Goal: Task Accomplishment & Management: Use online tool/utility

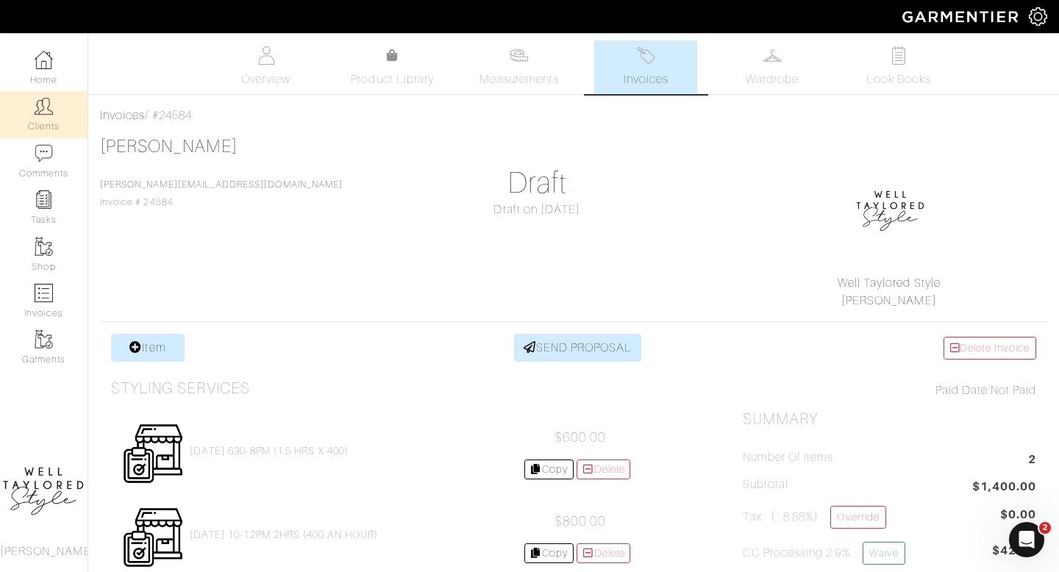
click at [26, 107] on link "Clients" at bounding box center [44, 114] width 88 height 46
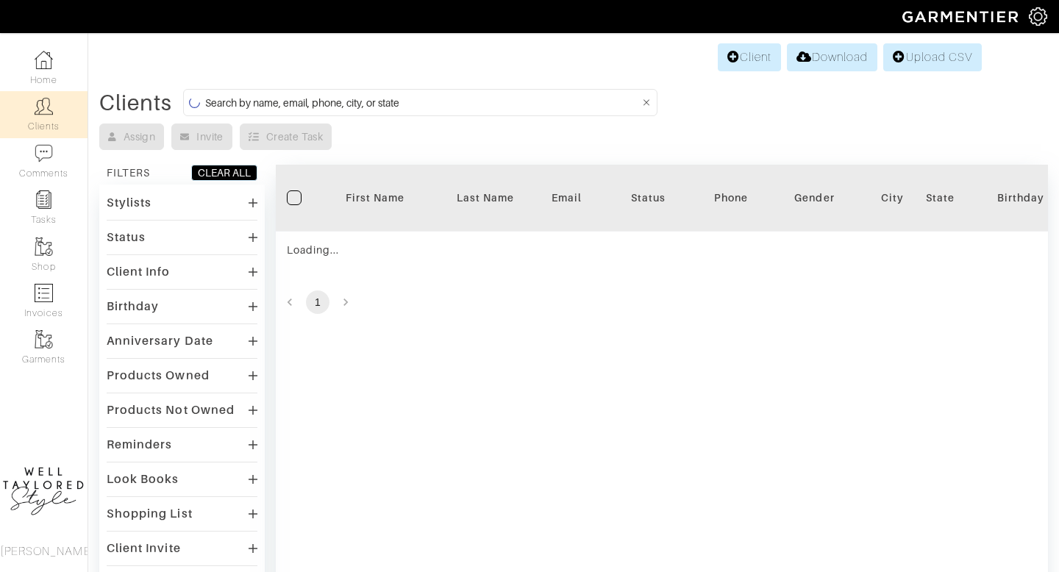
click at [321, 103] on input at bounding box center [422, 102] width 435 height 18
type input "N"
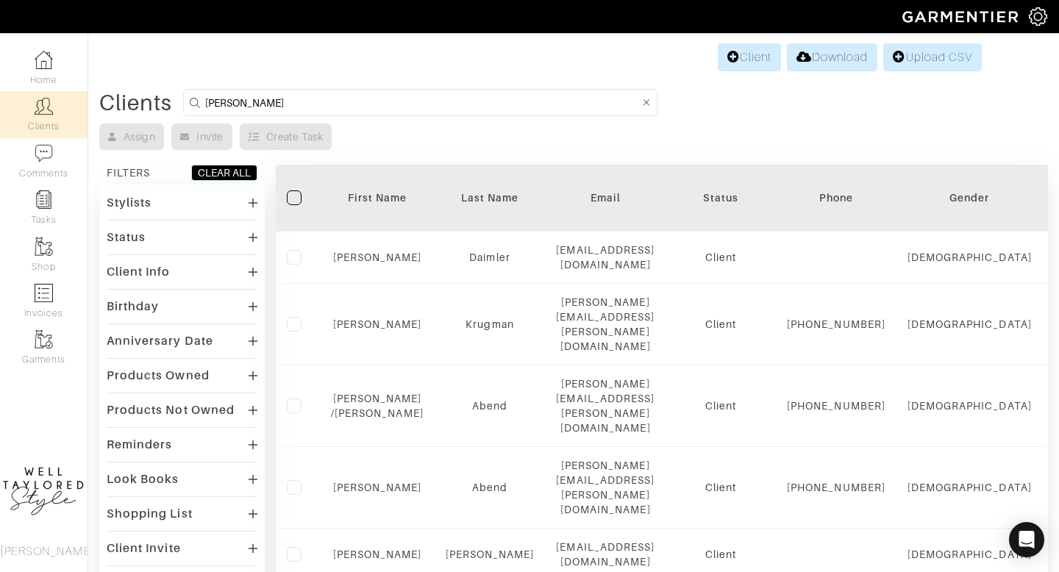
type input "MARGARET"
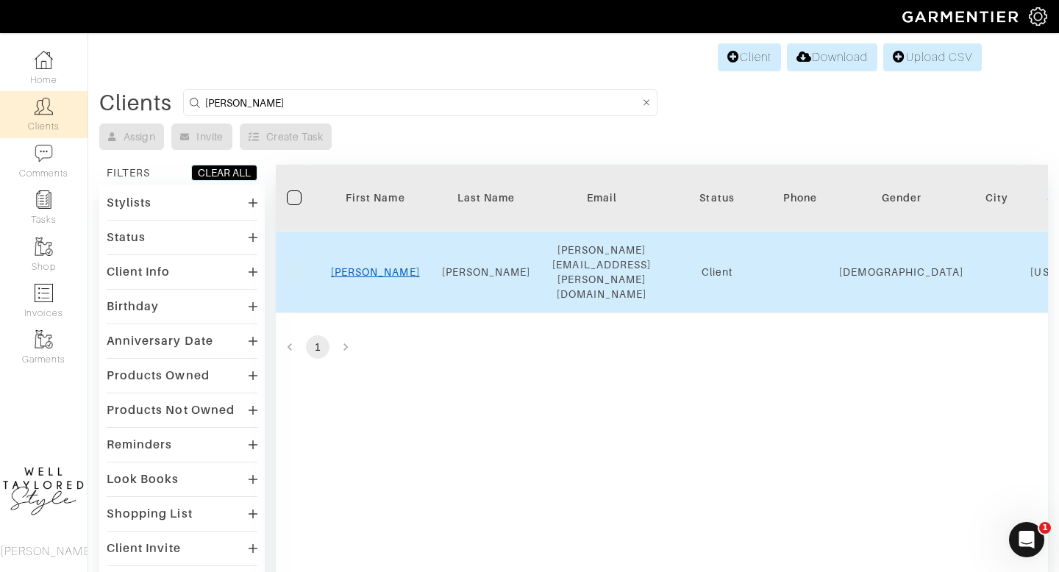
click at [374, 266] on link "Margaret" at bounding box center [375, 272] width 89 height 12
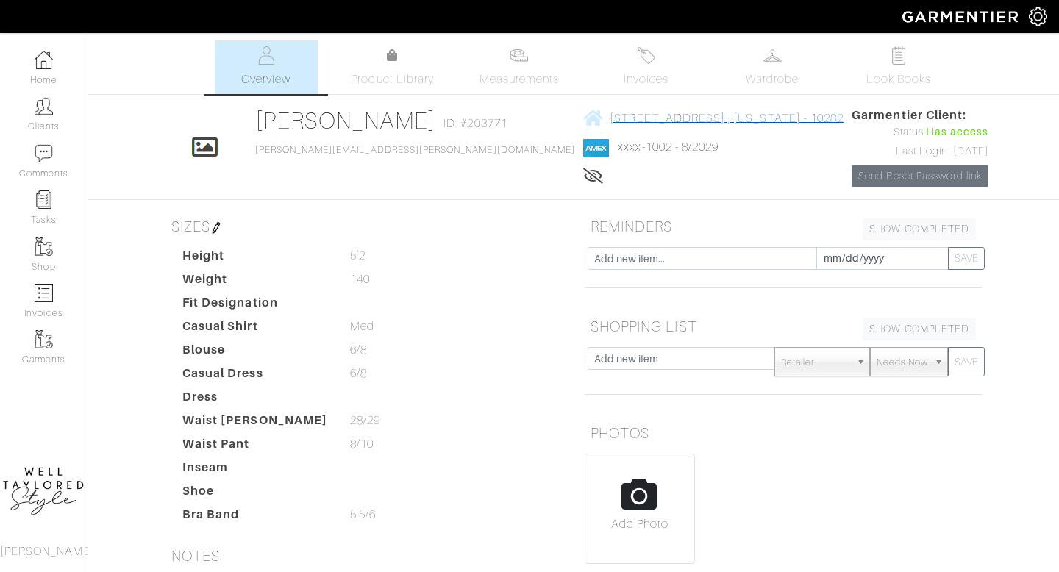
click at [637, 115] on span "[STREET_ADDRESS] , [US_STATE] - 10282" at bounding box center [727, 117] width 234 height 13
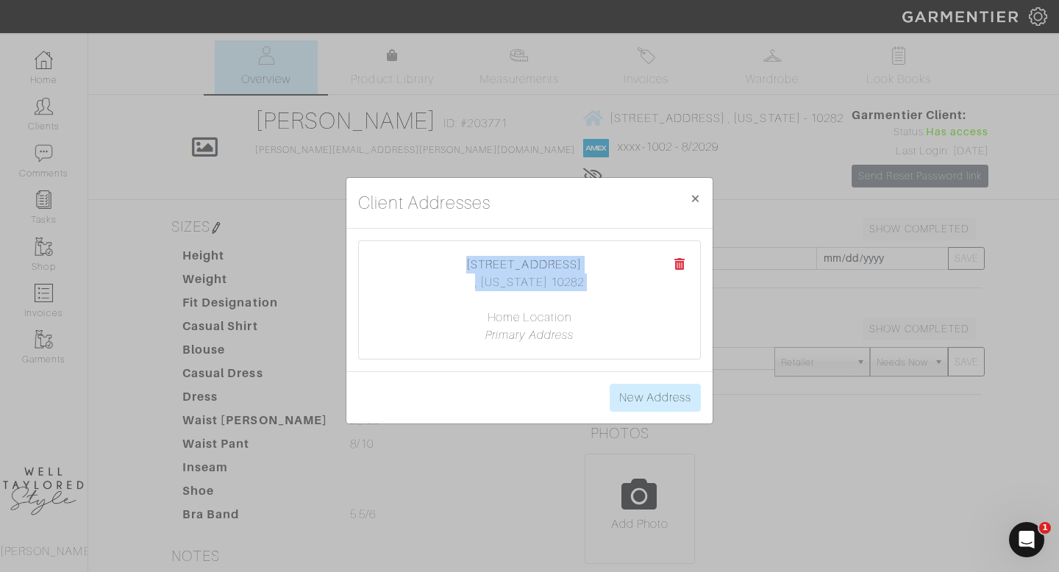
drag, startPoint x: 599, startPoint y: 293, endPoint x: 399, endPoint y: 240, distance: 206.9
click at [399, 240] on div "211 north end avenue apt 14c , New York 10282 Home Location Primary Address" at bounding box center [529, 299] width 343 height 119
copy center "211 north end avenue apt 14c , New York 10282"
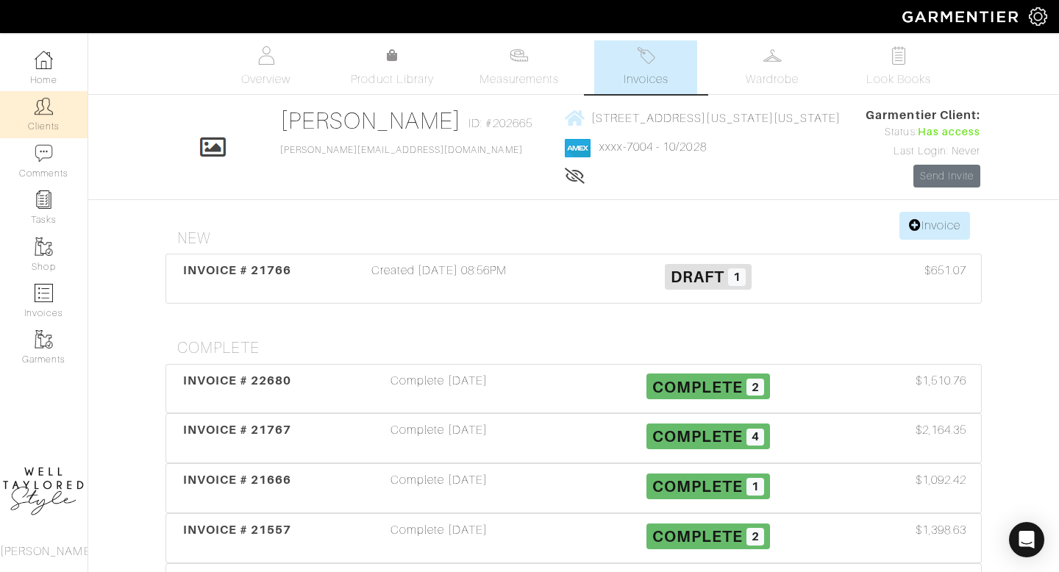
click at [46, 116] on link "Clients" at bounding box center [44, 114] width 88 height 46
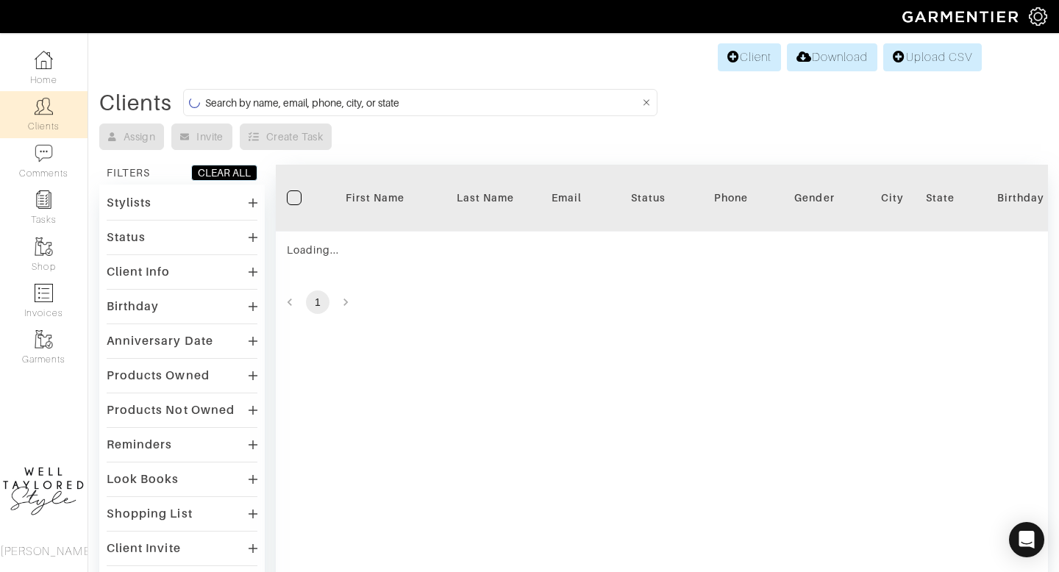
click at [288, 101] on input at bounding box center [422, 102] width 435 height 18
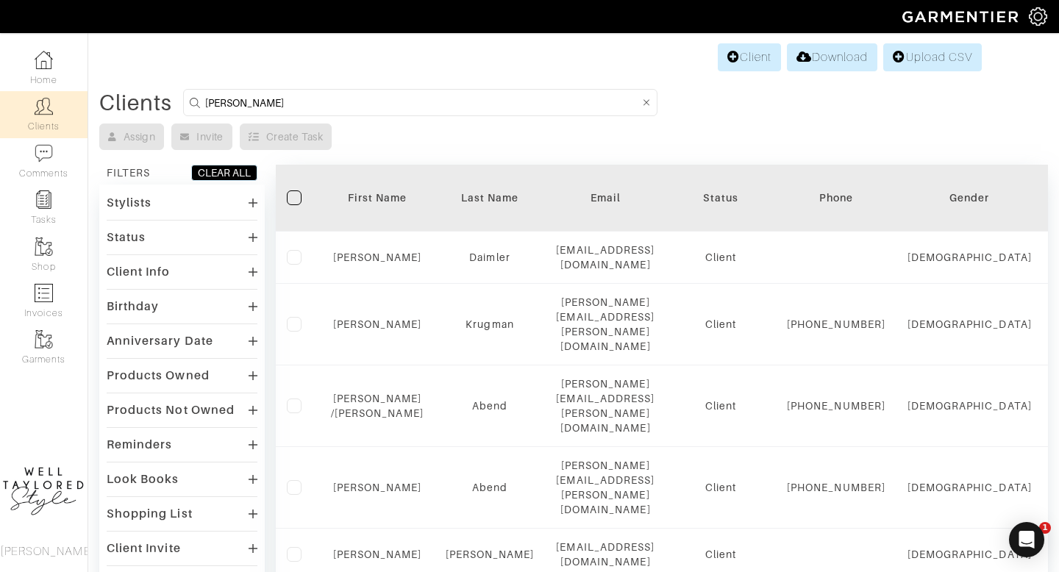
type input "MARGARET"
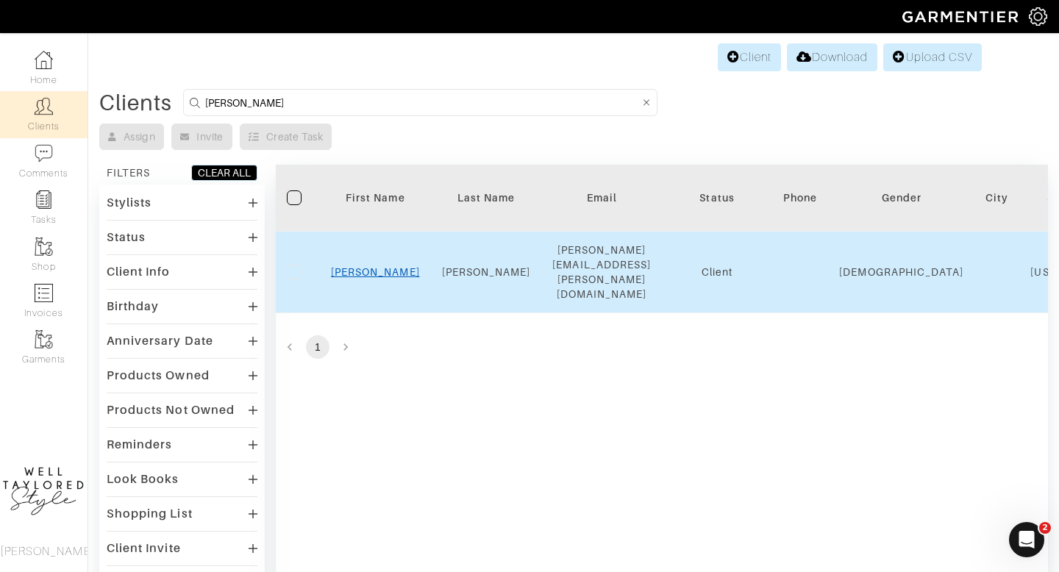
click at [361, 266] on link "Margaret" at bounding box center [375, 272] width 89 height 12
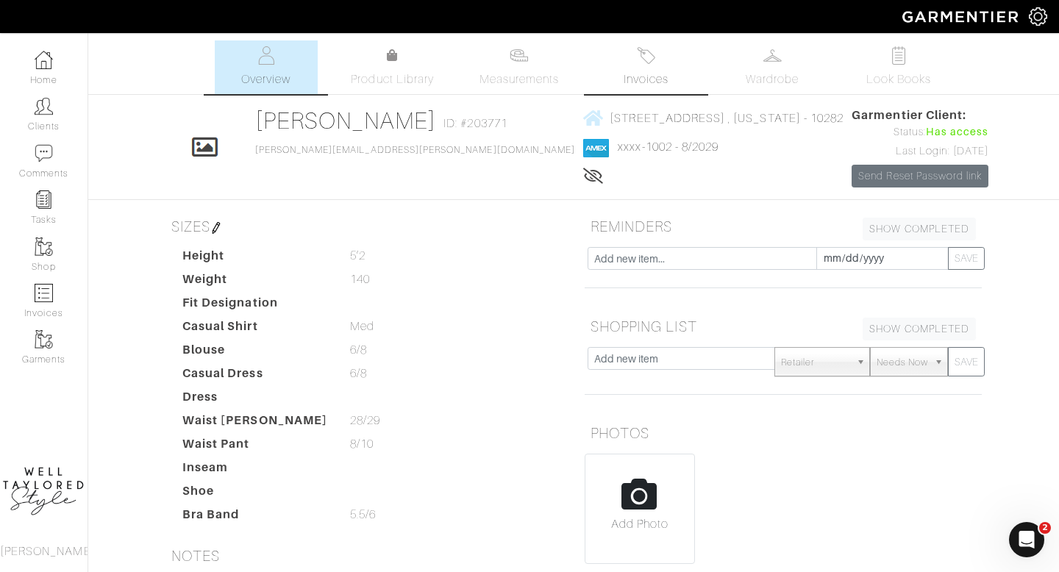
click at [624, 73] on span "Invoices" at bounding box center [646, 80] width 45 height 18
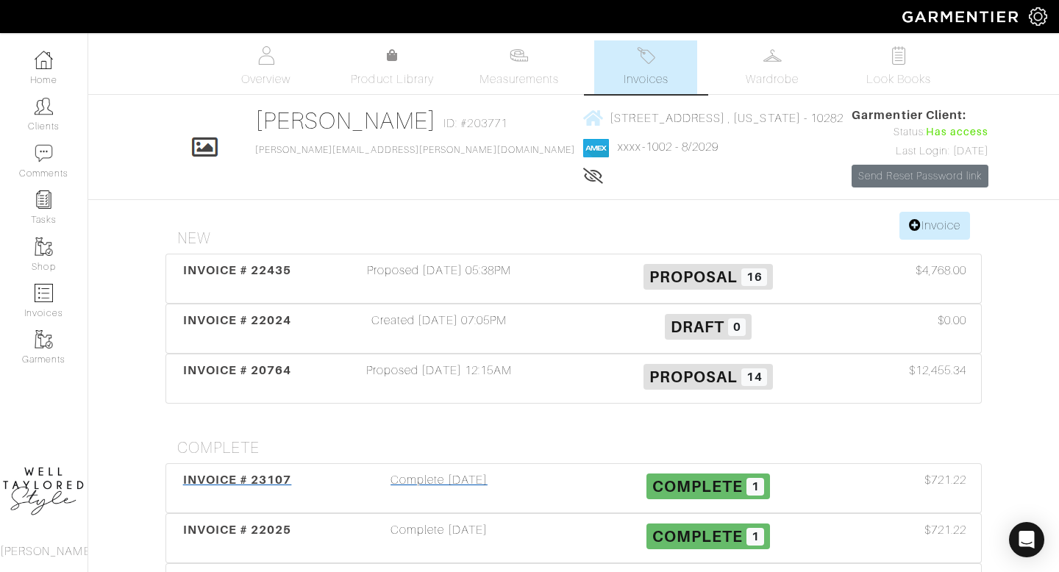
scroll to position [55, 0]
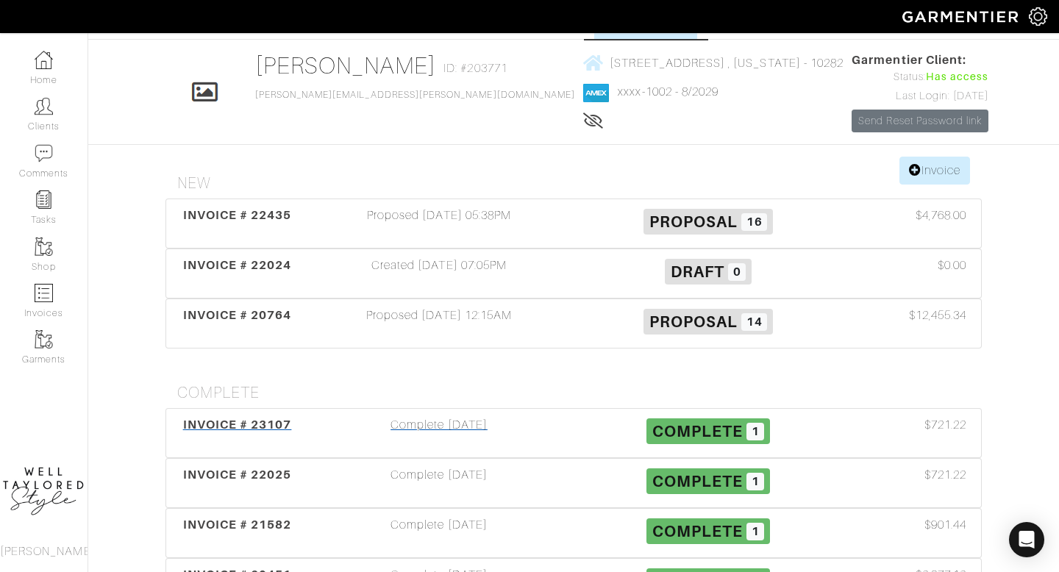
click at [438, 421] on div "Complete 04/04/25" at bounding box center [438, 433] width 269 height 34
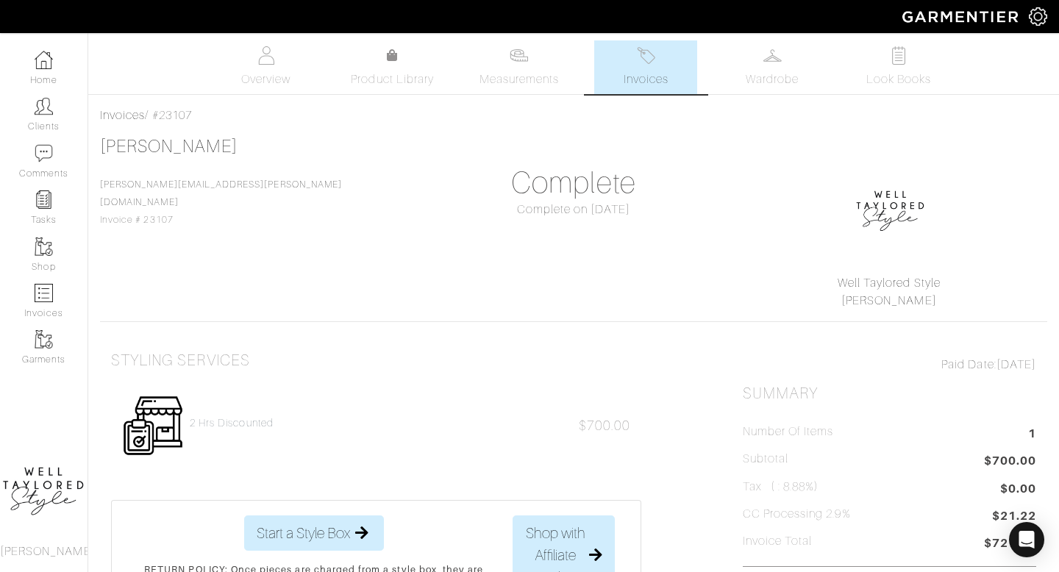
click at [652, 65] on link "Invoices" at bounding box center [645, 67] width 103 height 54
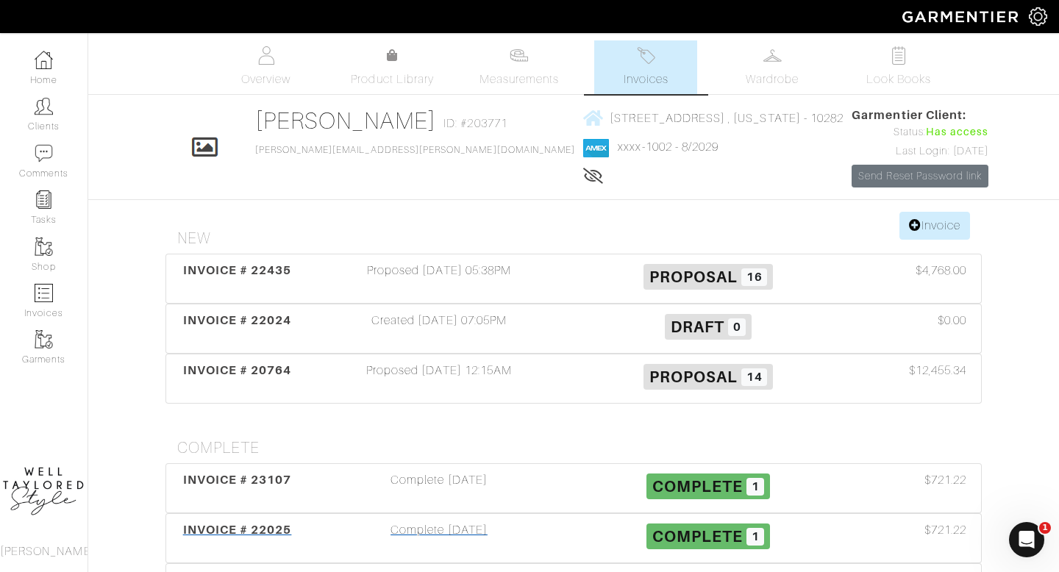
click at [482, 532] on div "Complete 12/01/24" at bounding box center [438, 538] width 269 height 34
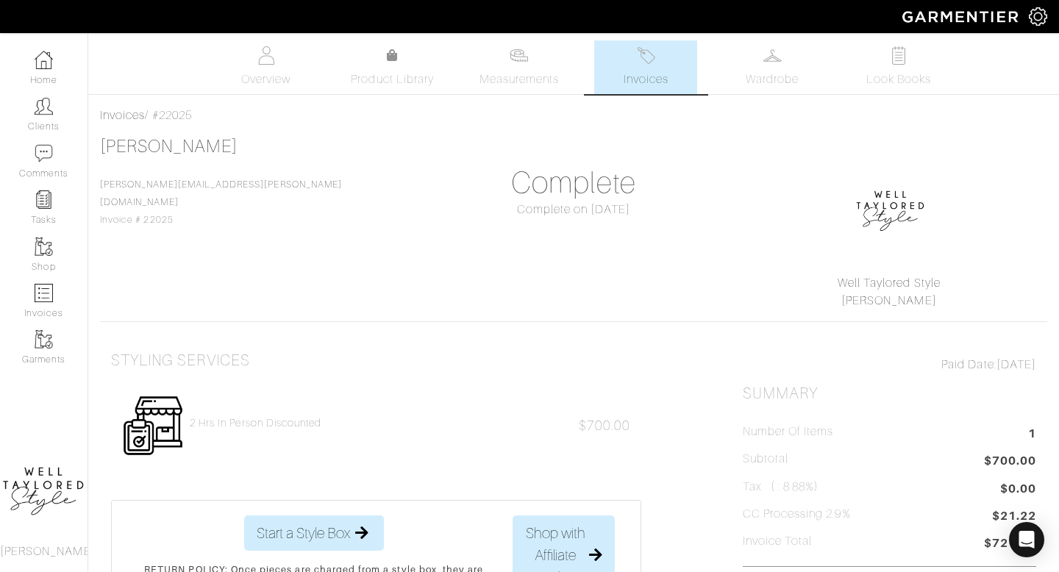
click at [642, 75] on span "Invoices" at bounding box center [646, 80] width 45 height 18
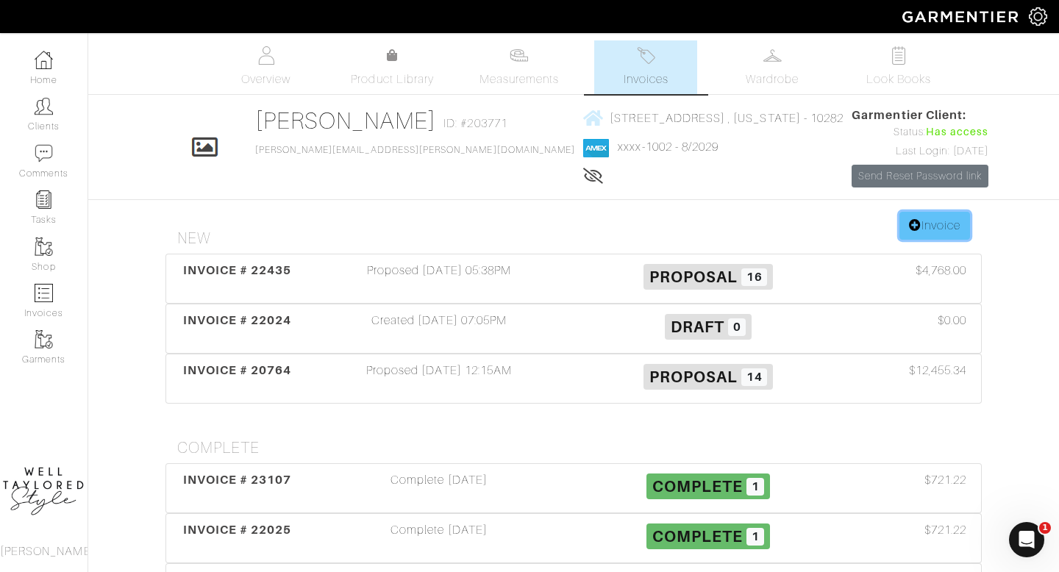
click at [939, 225] on link "Invoice" at bounding box center [934, 226] width 71 height 28
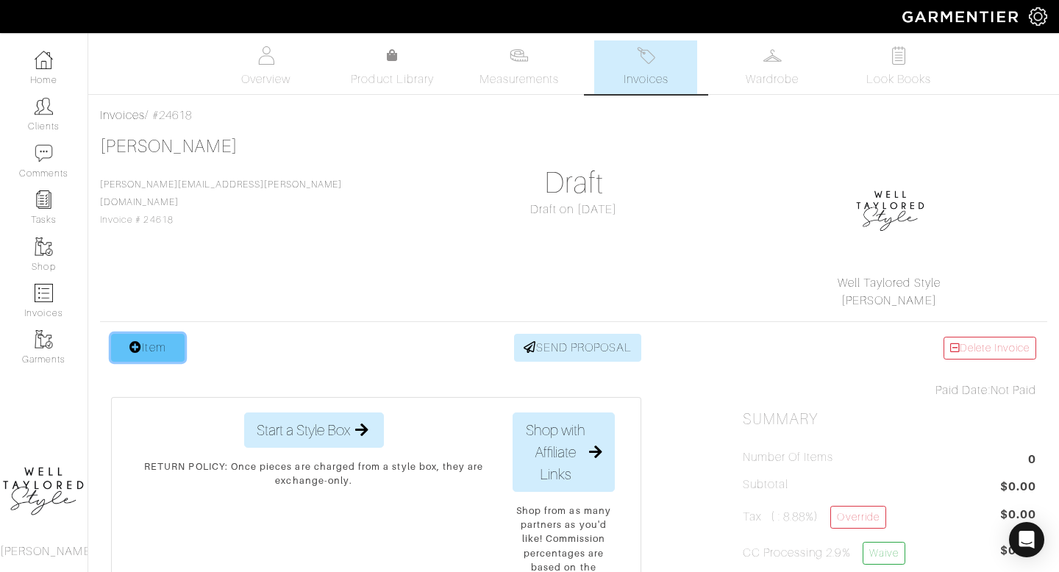
click at [168, 342] on link "Item" at bounding box center [148, 348] width 74 height 28
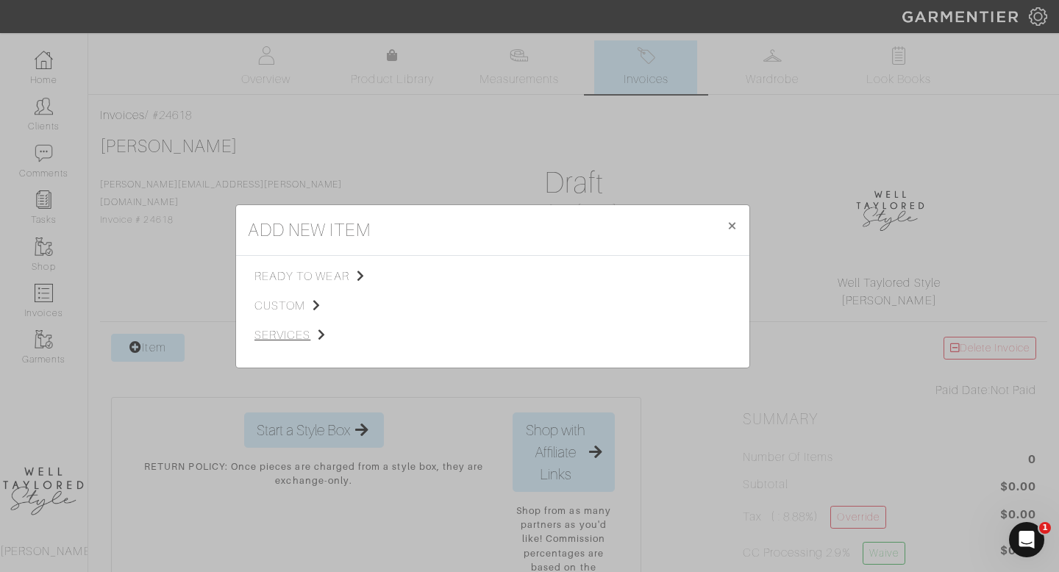
click at [290, 328] on span "services" at bounding box center [328, 336] width 148 height 18
click at [441, 271] on span "Styling Service" at bounding box center [460, 275] width 73 height 12
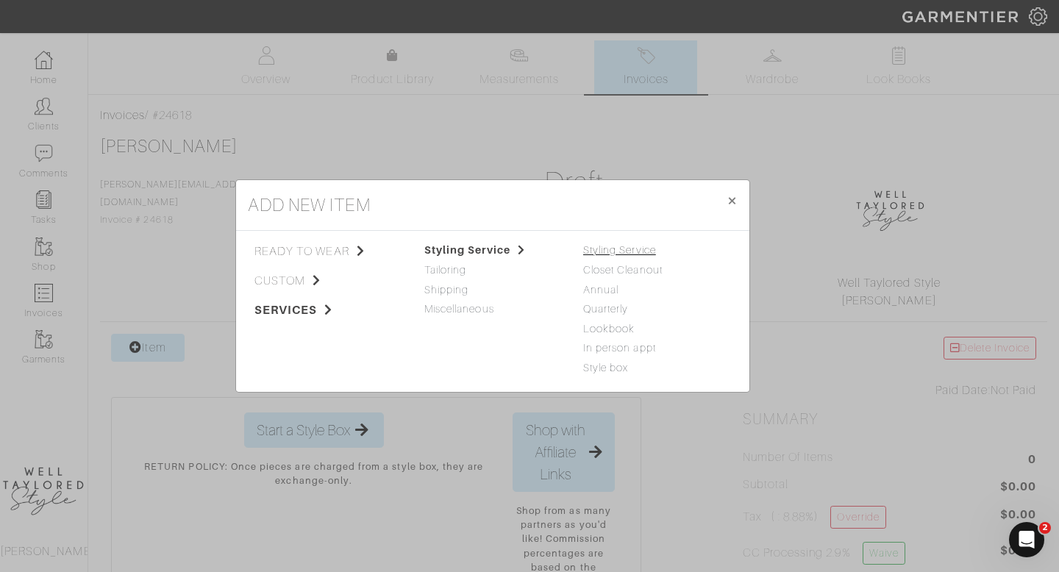
click at [624, 249] on link "Styling Service" at bounding box center [619, 250] width 73 height 12
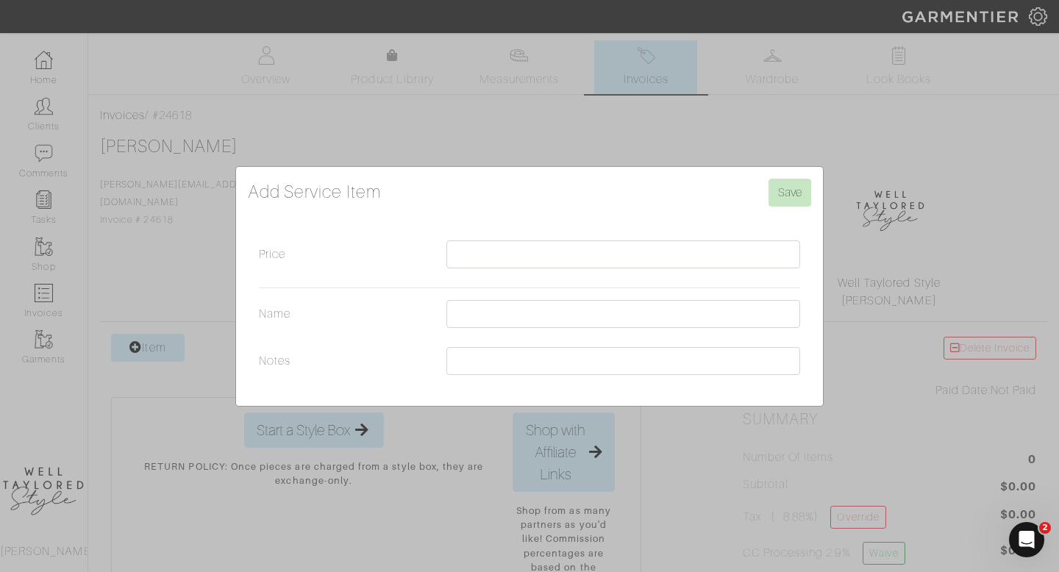
click at [437, 307] on div at bounding box center [623, 317] width 376 height 35
click at [455, 304] on input "Name" at bounding box center [623, 314] width 354 height 28
type input "L"
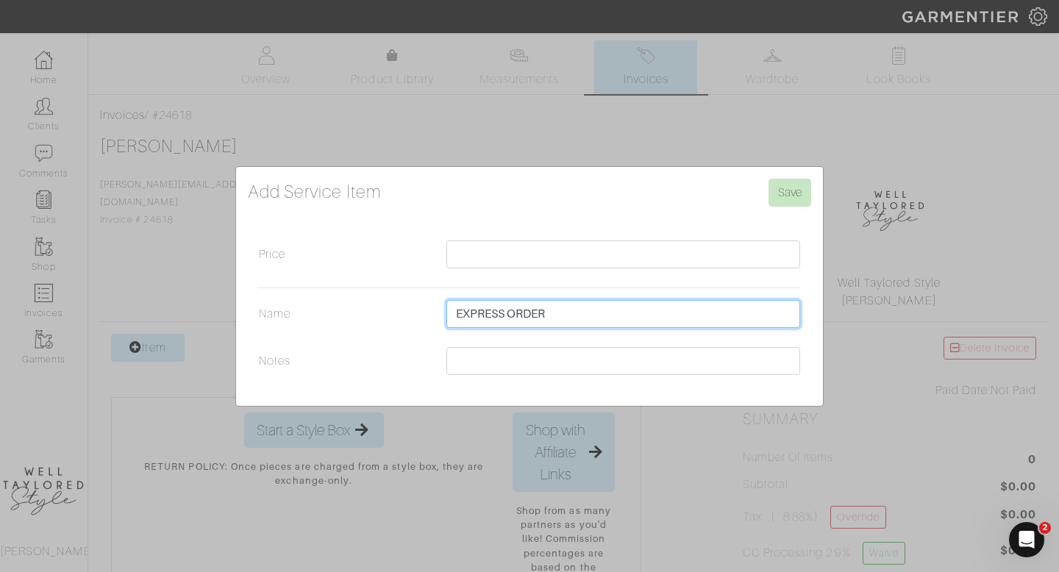
type input "EXPRESS ORDER"
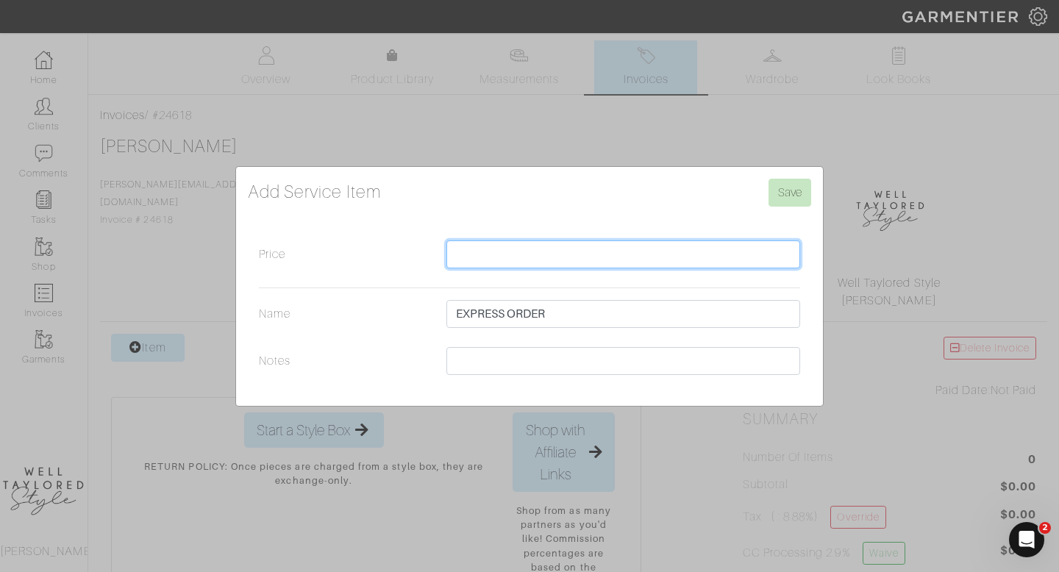
click at [474, 254] on input "Price" at bounding box center [623, 254] width 354 height 28
type input "300"
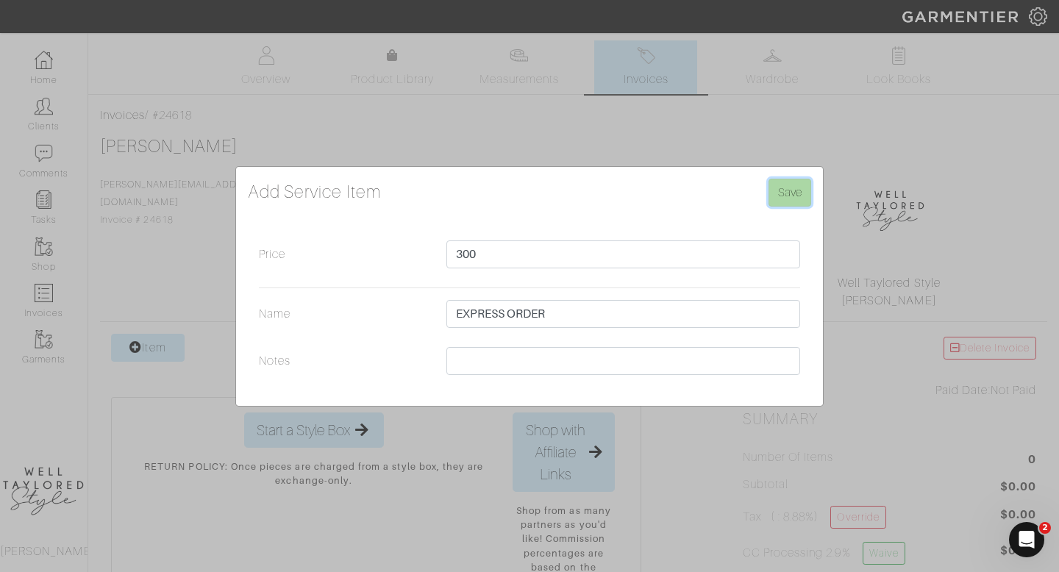
click at [796, 182] on input "Save" at bounding box center [790, 193] width 43 height 28
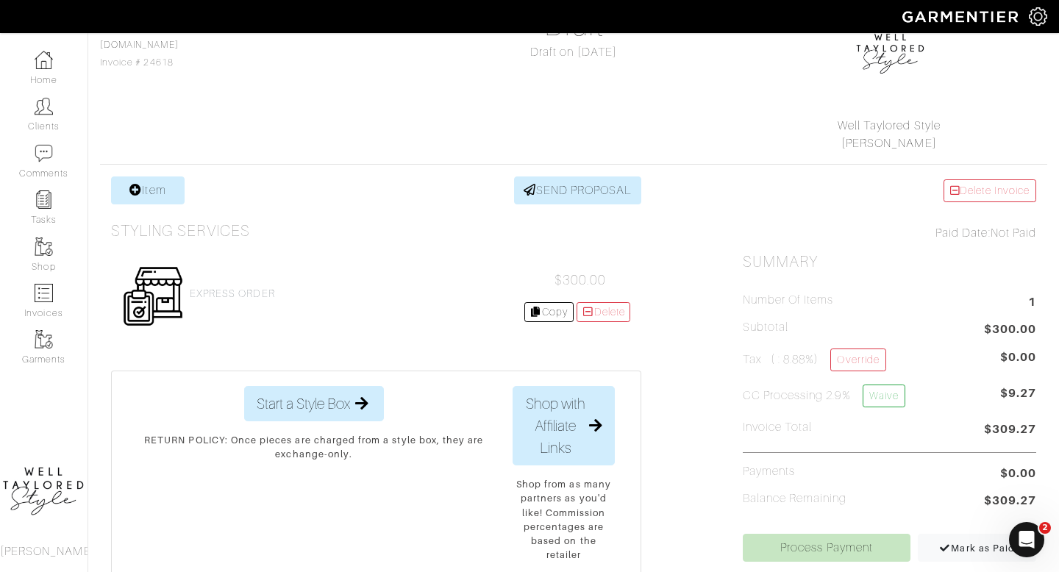
scroll to position [156, 0]
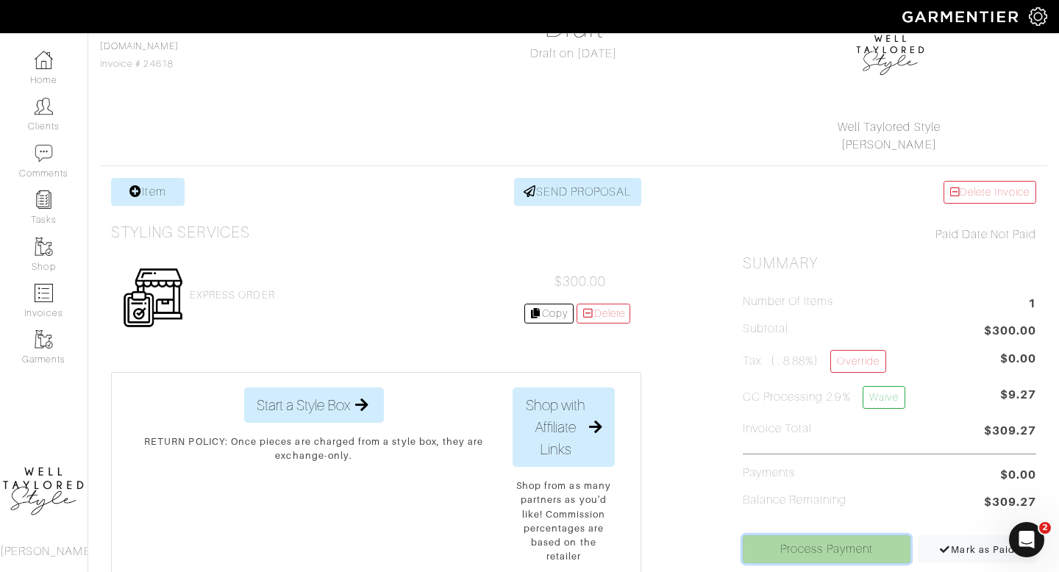
click at [827, 538] on link "Process Payment" at bounding box center [827, 549] width 168 height 28
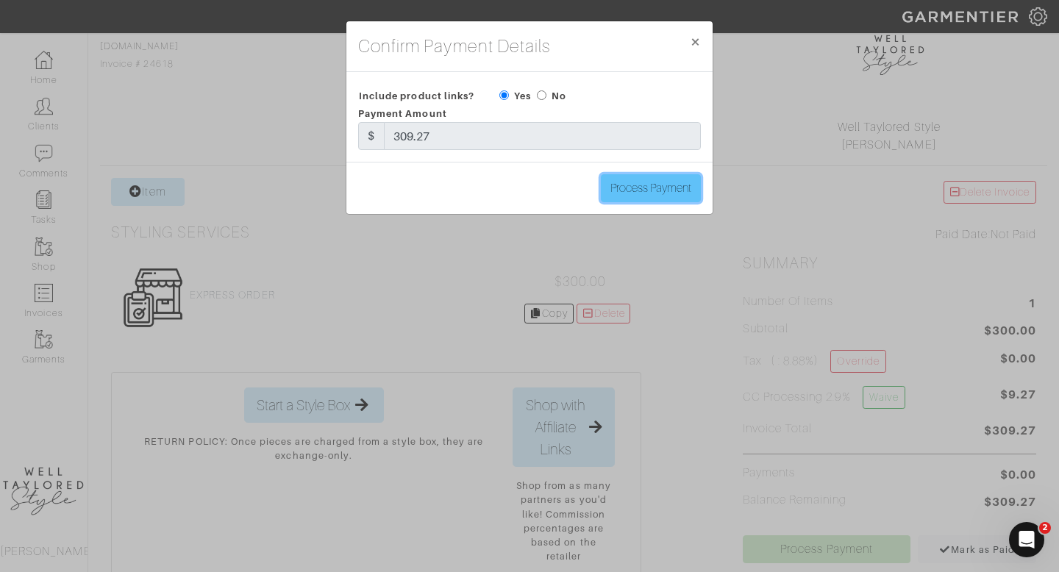
click at [660, 197] on input "Process Payment" at bounding box center [651, 188] width 100 height 28
type input "Process Payment"
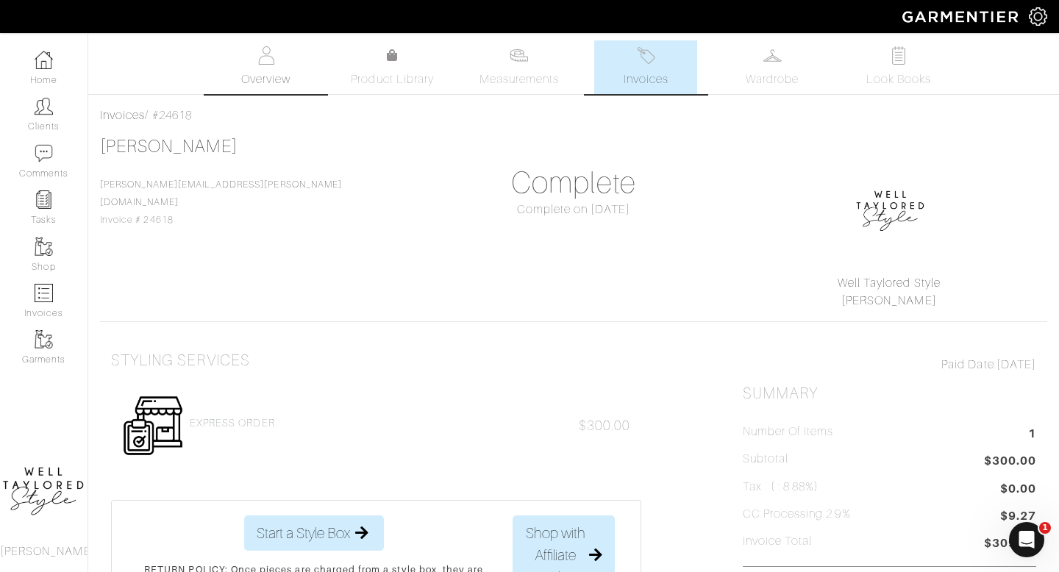
scroll to position [0, 0]
click at [263, 68] on link "Overview" at bounding box center [266, 67] width 103 height 54
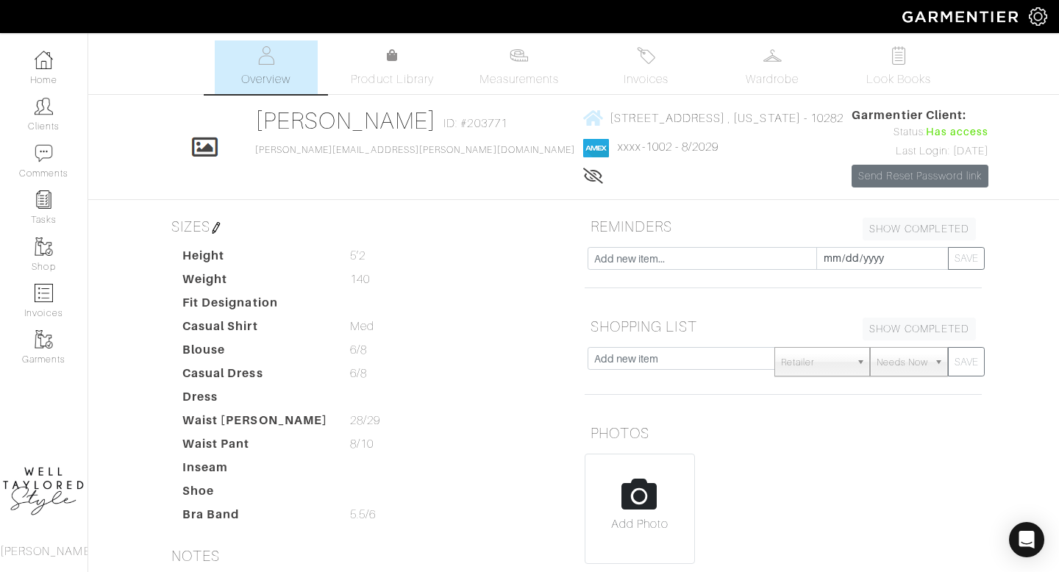
scroll to position [171, 0]
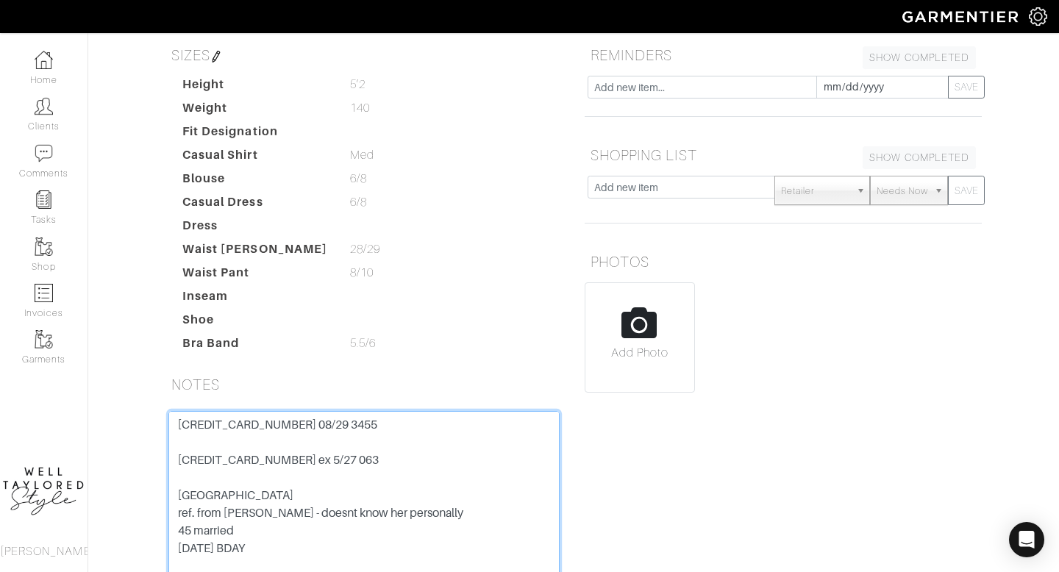
drag, startPoint x: 374, startPoint y: 466, endPoint x: 160, endPoint y: 459, distance: 214.1
click at [160, 460] on div "[CREDIT_CARD_NUMBER] 08/29 3455 [CREDIT_CARD_NUMBER] ex 5/27 063 [GEOGRAPHIC_DA…" at bounding box center [363, 521] width 413 height 221
